Goal: Information Seeking & Learning: Find specific fact

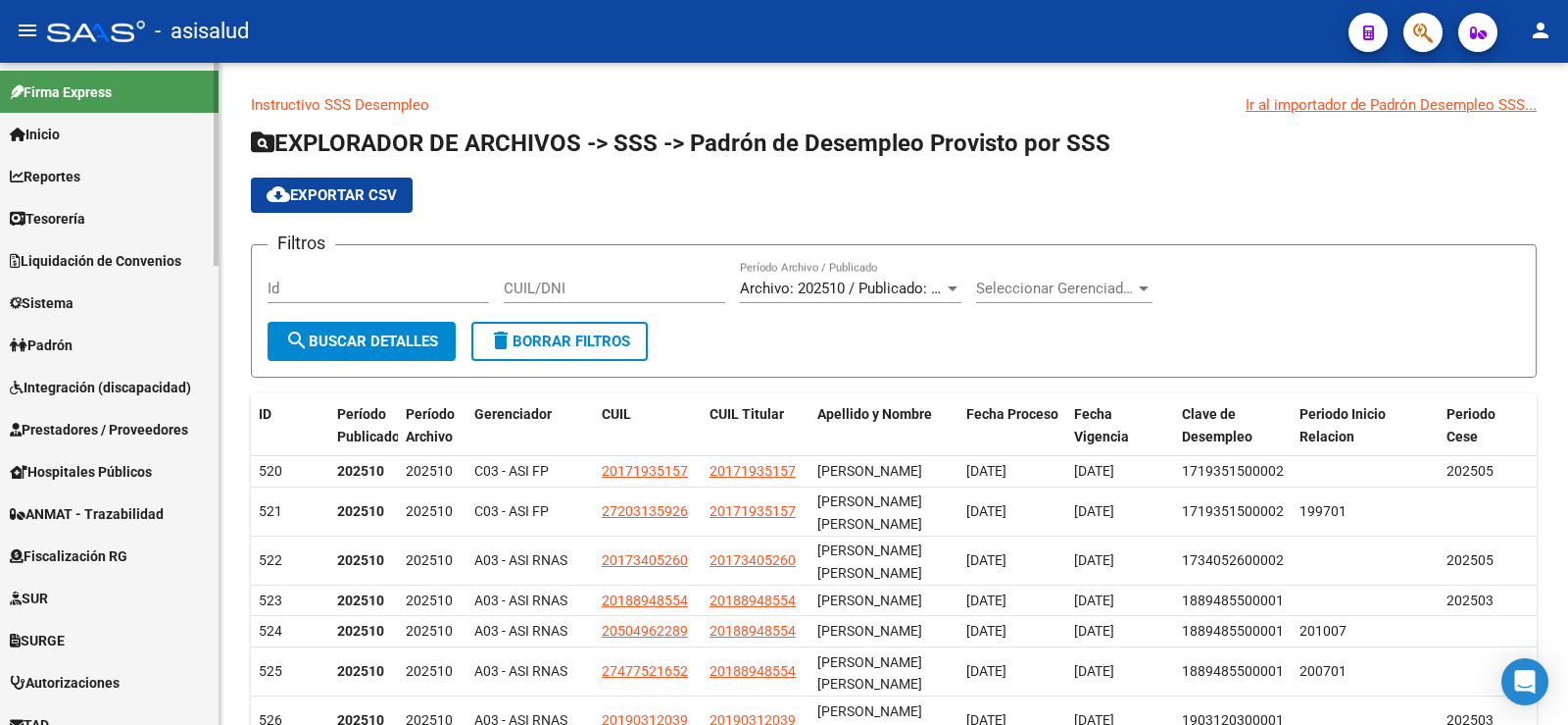
scroll to position [1031, 0]
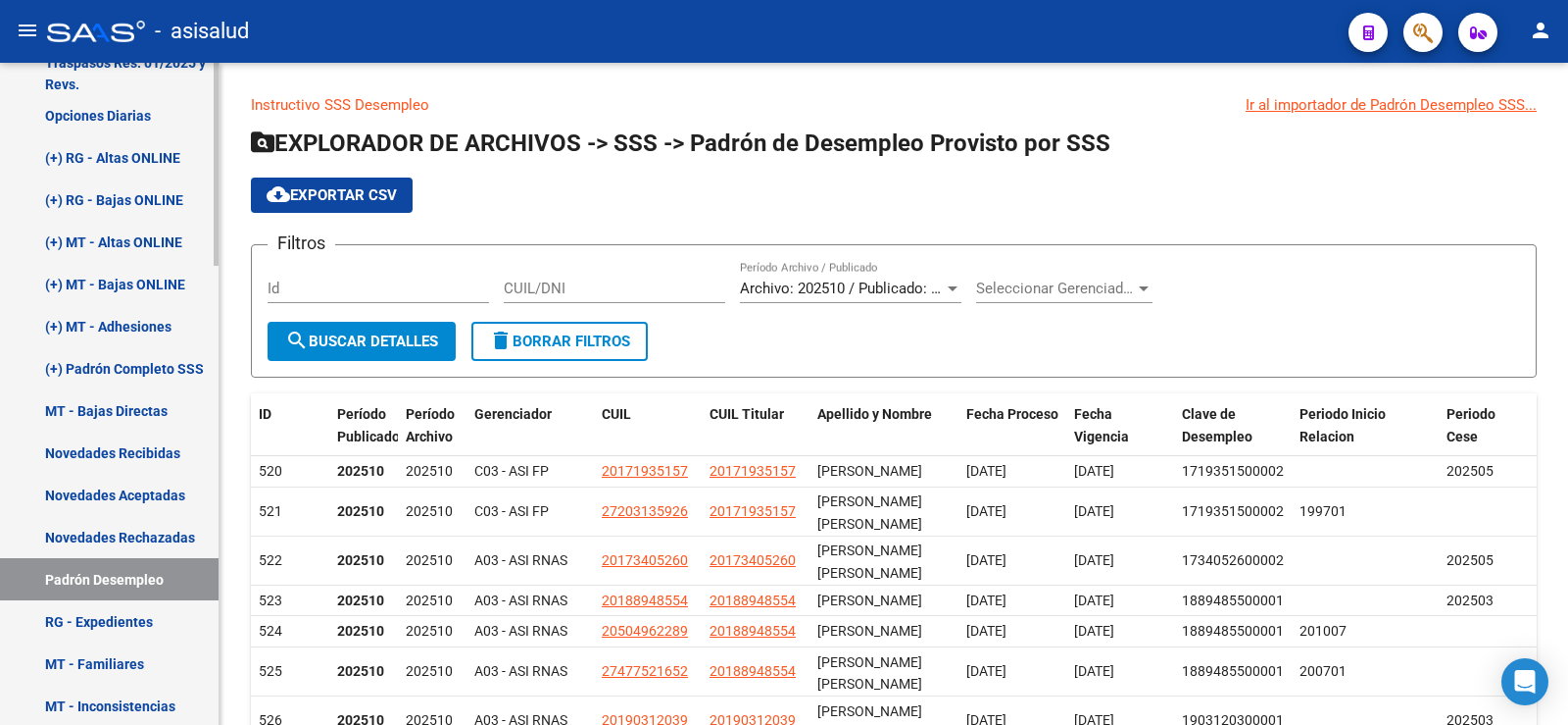
click at [99, 157] on link "(+) RG - Altas ONLINE" at bounding box center [109, 157] width 219 height 42
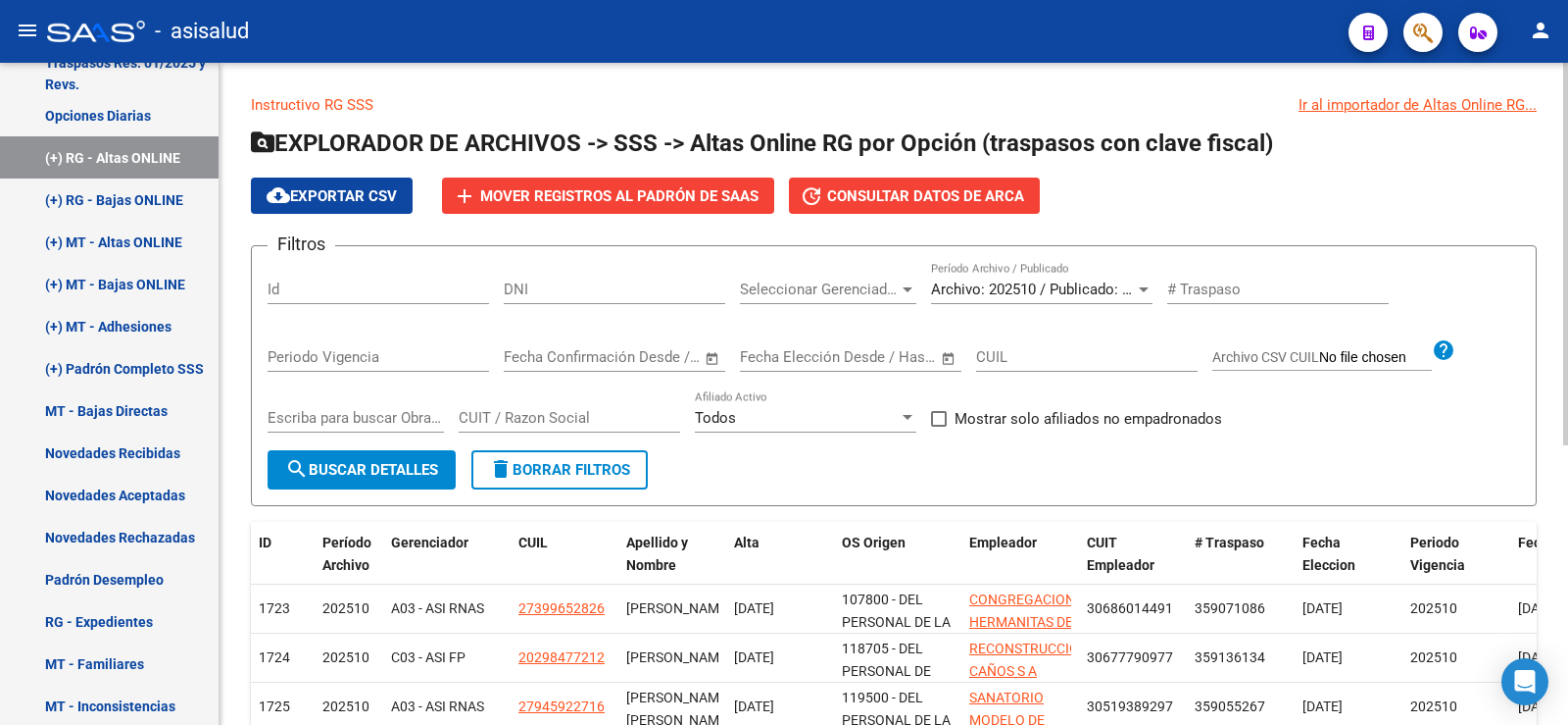
click at [619, 287] on input "DNI" at bounding box center [615, 290] width 222 height 18
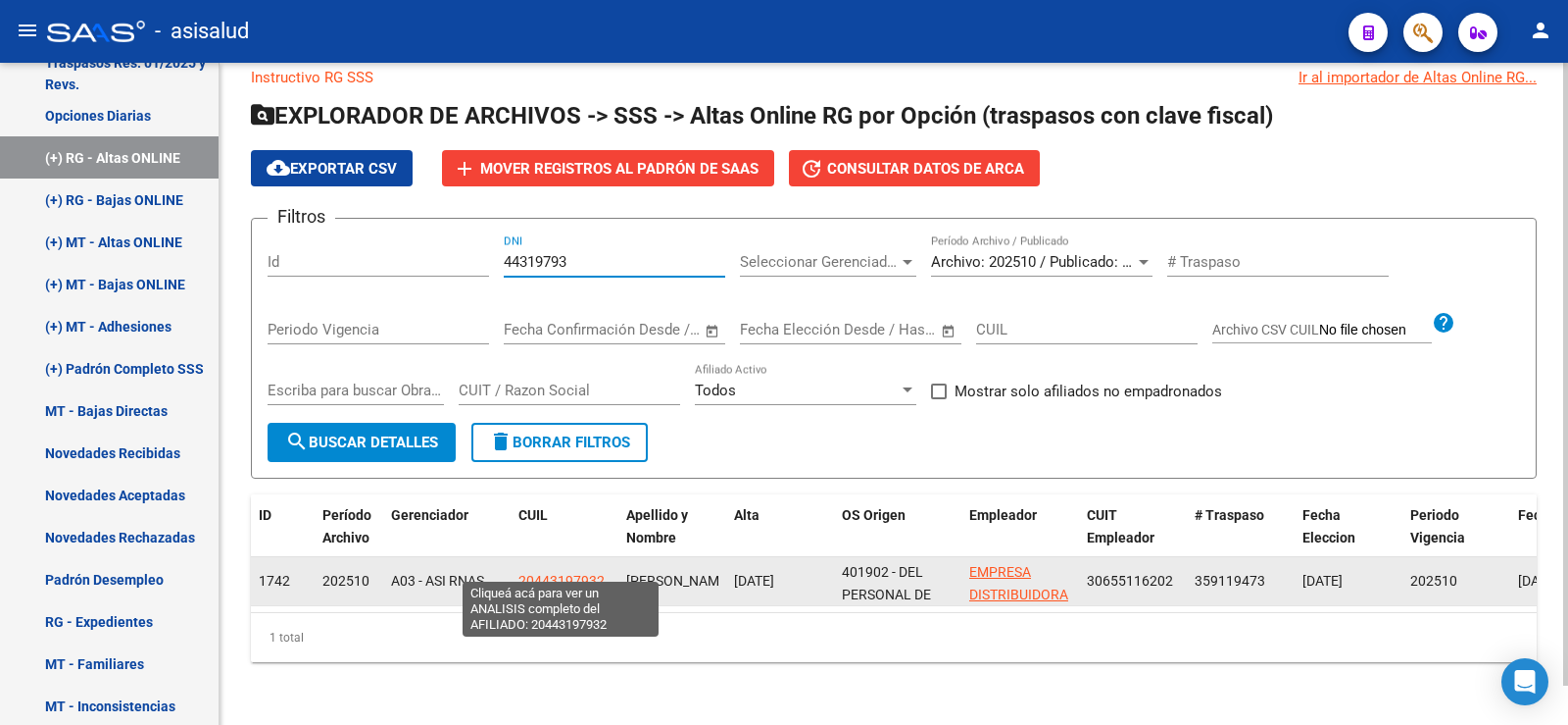
type input "44319793"
drag, startPoint x: 536, startPoint y: 567, endPoint x: 592, endPoint y: 572, distance: 56.2
click at [592, 573] on span "20443197932" at bounding box center [562, 581] width 86 height 16
copy span "44319793"
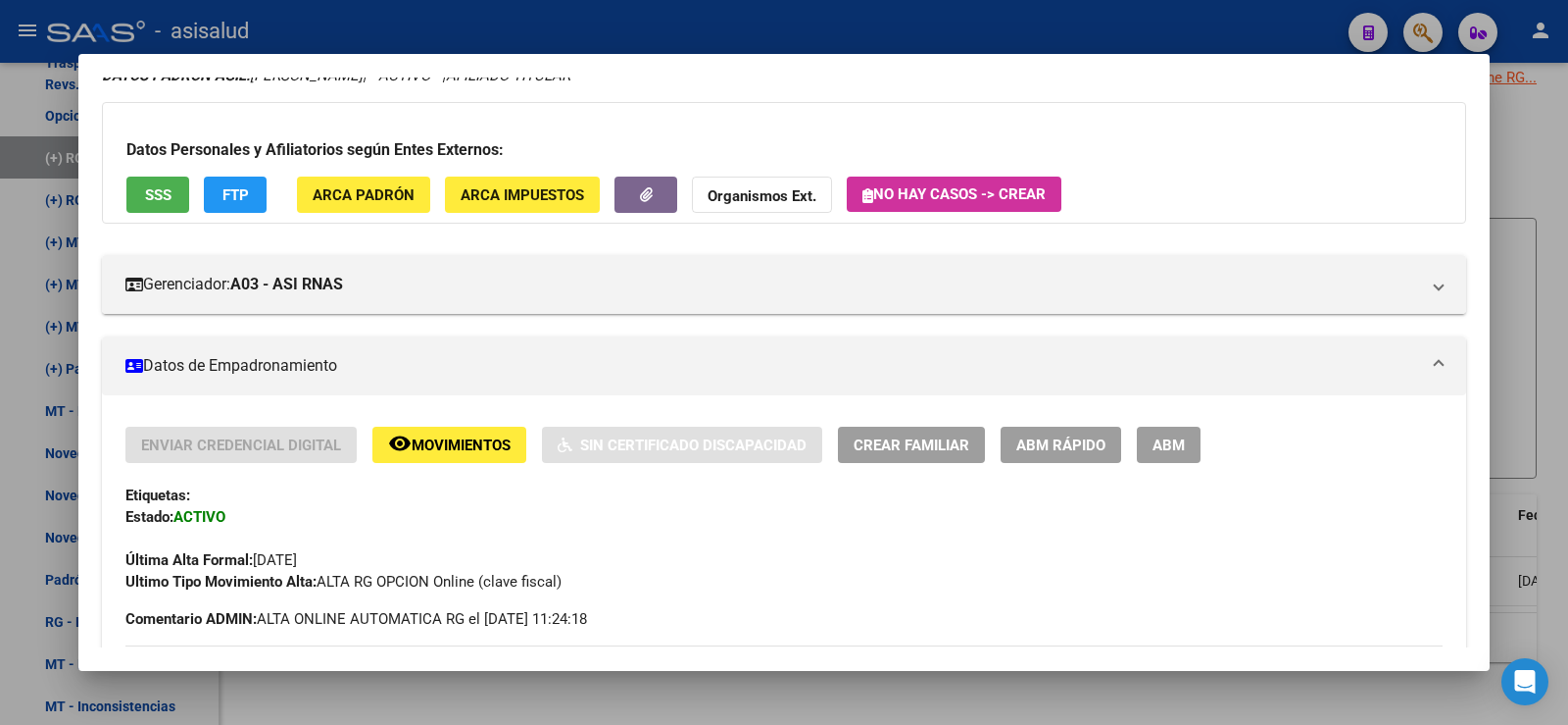
scroll to position [392, 0]
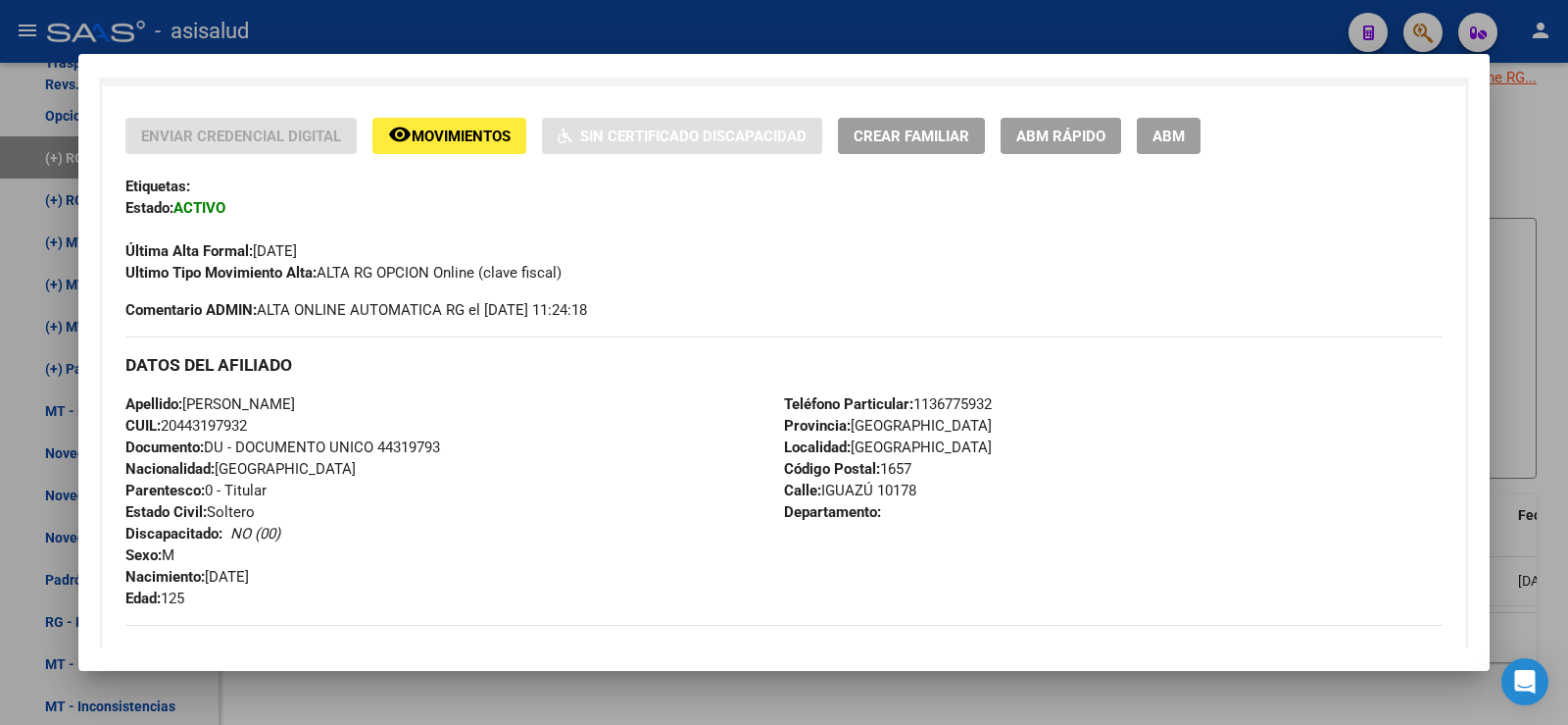
click at [419, 434] on div "Apellido: [PERSON_NAME]: 20443197932 Documento: DU - DOCUMENTO UNICO 44319793 N…" at bounding box center [455, 501] width 659 height 216
click at [418, 447] on span "Documento: DU - DOCUMENTO UNICO 44319793" at bounding box center [283, 447] width 315 height 18
copy span "44319793"
